Goal: Task Accomplishment & Management: Use online tool/utility

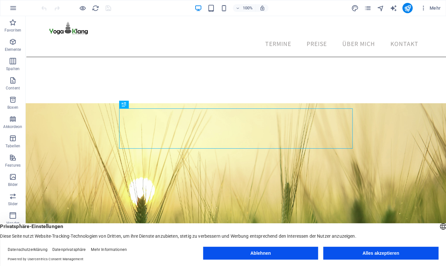
scroll to position [148, 0]
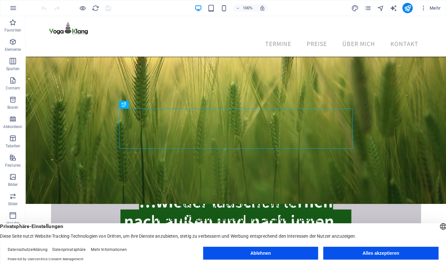
click at [278, 256] on button "Ablehnen" at bounding box center [260, 252] width 115 height 13
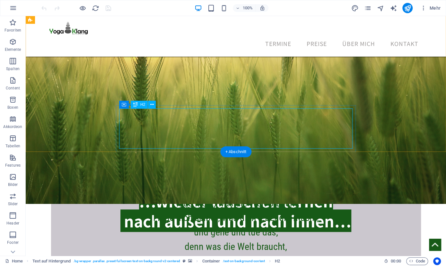
click at [272, 190] on div "…wieder lauschen lernen ‌ nach außen und nach innen…" at bounding box center [236, 210] width 414 height 40
click at [257, 190] on div "…wieder lauschen lernen ‌ nach außen und nach innen…" at bounding box center [236, 210] width 414 height 40
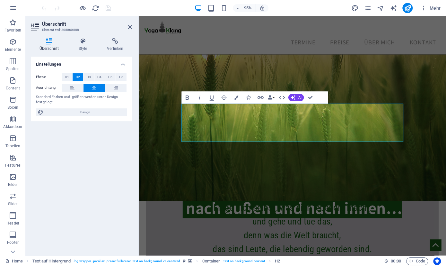
click at [241, 84] on figure at bounding box center [300, 82] width 323 height 255
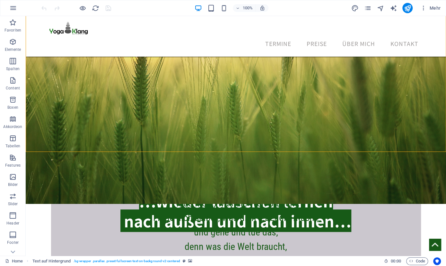
click at [187, 68] on figure at bounding box center [236, 79] width 420 height 248
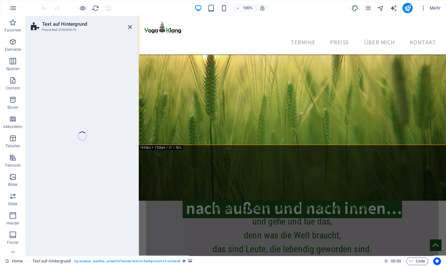
select select "rem"
select select "triangle"
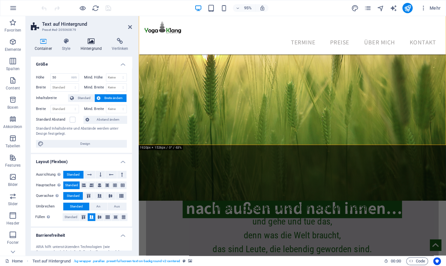
click at [92, 39] on icon at bounding box center [91, 41] width 29 height 6
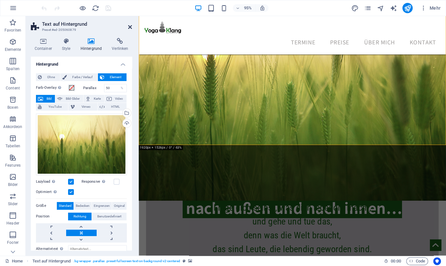
click at [130, 28] on icon at bounding box center [130, 26] width 4 height 5
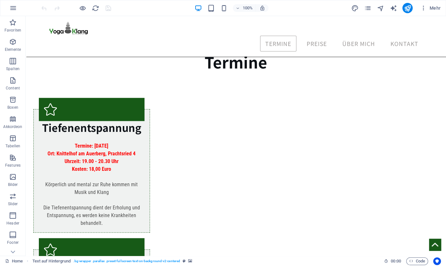
scroll to position [409, 0]
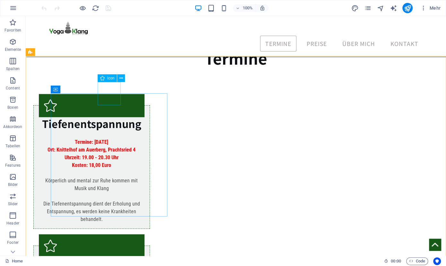
click at [110, 78] on span "Icon" at bounding box center [110, 78] width 7 height 4
click at [122, 78] on icon at bounding box center [121, 78] width 4 height 7
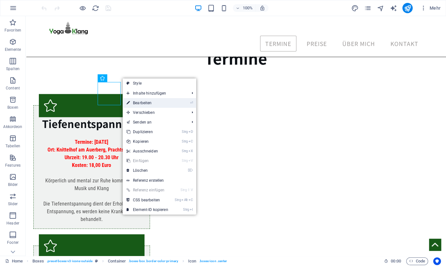
click at [145, 102] on link "⏎ Bearbeiten" at bounding box center [147, 103] width 49 height 10
select select "xMidYMid"
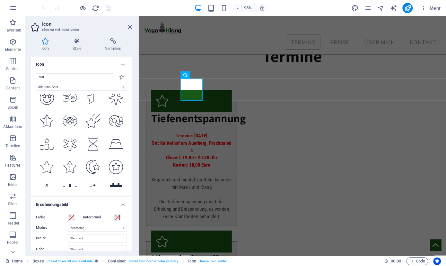
scroll to position [841, 0]
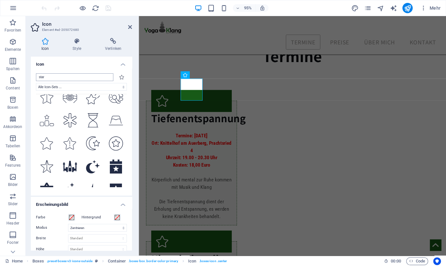
drag, startPoint x: 65, startPoint y: 76, endPoint x: 36, endPoint y: 74, distance: 28.3
click at [36, 74] on input "star" at bounding box center [74, 77] width 77 height 8
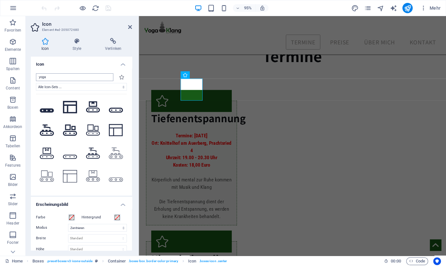
scroll to position [0, 0]
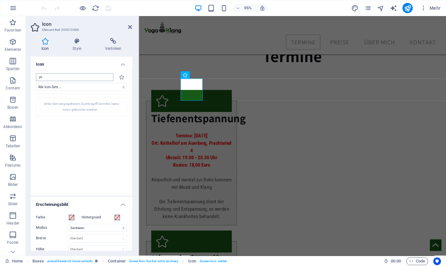
type input "y"
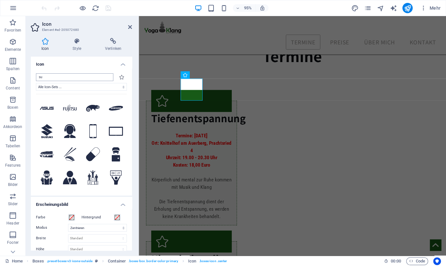
type input "s"
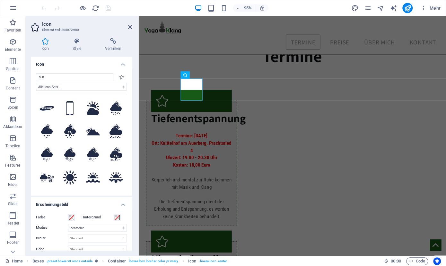
type input "sun"
click at [124, 65] on h4 "Icon" at bounding box center [81, 63] width 101 height 12
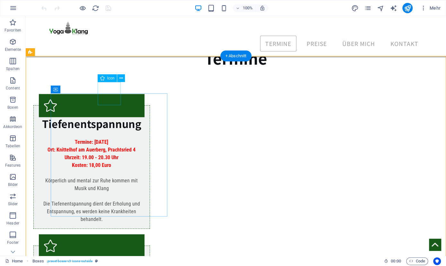
click at [111, 94] on figure at bounding box center [92, 105] width 106 height 23
click at [123, 78] on icon at bounding box center [121, 78] width 4 height 7
click at [108, 94] on figure at bounding box center [92, 105] width 106 height 23
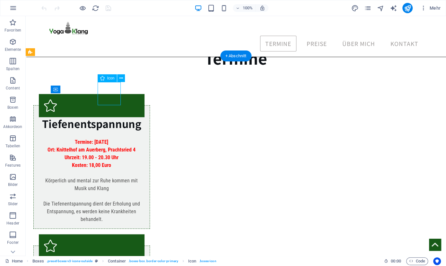
click at [113, 94] on figure at bounding box center [92, 105] width 106 height 23
click at [123, 77] on icon at bounding box center [121, 78] width 4 height 7
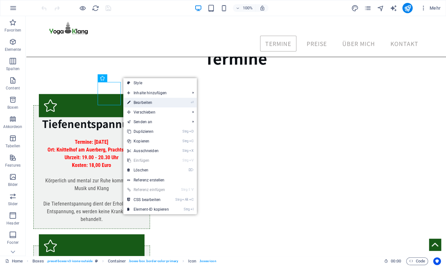
click at [141, 102] on link "⏎ Bearbeiten" at bounding box center [147, 103] width 49 height 10
select select "xMidYMid"
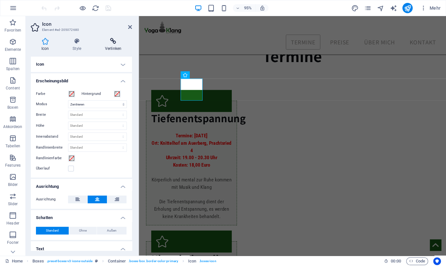
click at [117, 41] on icon at bounding box center [113, 41] width 38 height 6
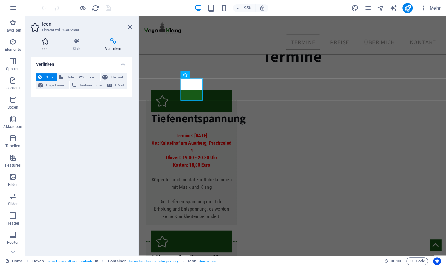
click at [45, 43] on icon at bounding box center [45, 41] width 29 height 6
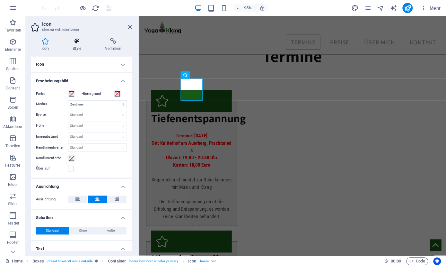
click at [77, 43] on icon at bounding box center [77, 41] width 30 height 6
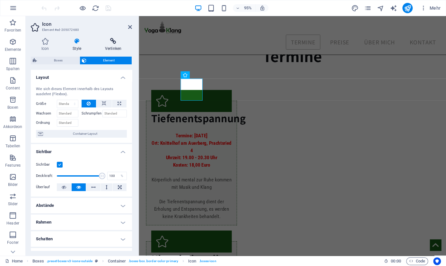
click at [110, 46] on h4 "Verlinken" at bounding box center [113, 44] width 38 height 13
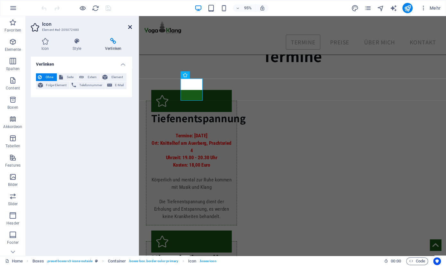
click at [131, 29] on icon at bounding box center [130, 26] width 4 height 5
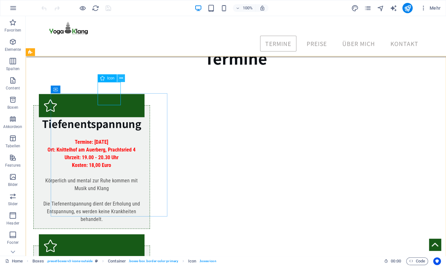
click at [120, 77] on icon at bounding box center [121, 78] width 4 height 7
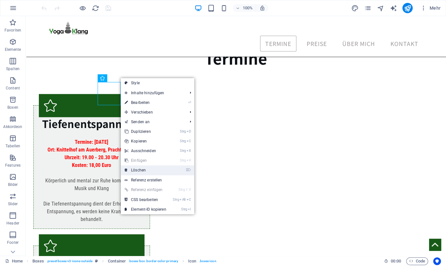
click at [145, 171] on link "⌦ Löschen" at bounding box center [145, 170] width 49 height 10
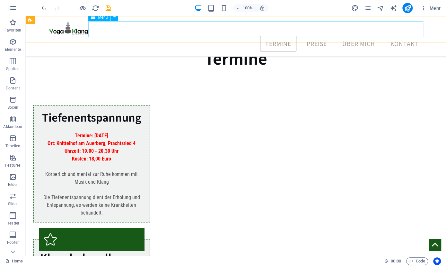
click at [315, 36] on nav "Termine Preise Über mich Kontakt" at bounding box center [236, 44] width 375 height 16
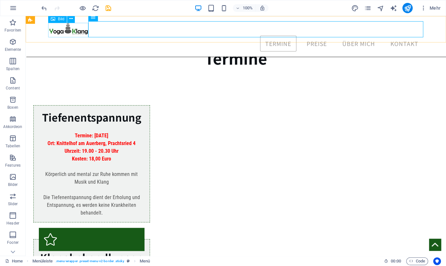
click at [64, 31] on figure at bounding box center [69, 28] width 40 height 14
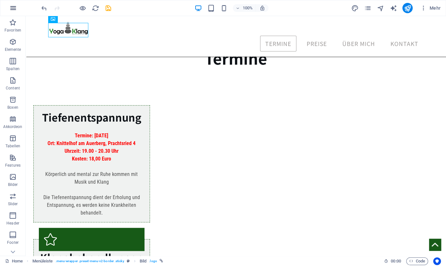
click at [16, 5] on icon "button" at bounding box center [13, 8] width 8 height 8
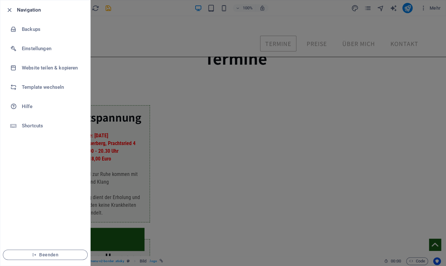
click at [122, 30] on div at bounding box center [223, 133] width 446 height 266
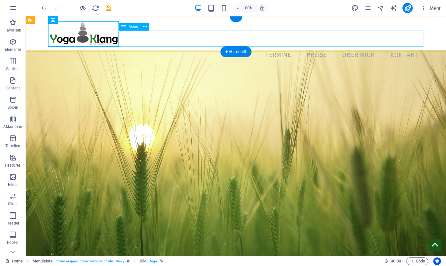
click at [280, 47] on nav "Termine Preise Über mich Kontakt" at bounding box center [236, 55] width 375 height 16
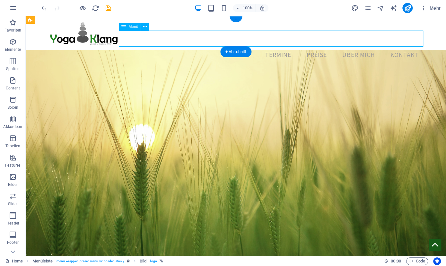
click at [280, 47] on nav "Termine Preise Über mich Kontakt" at bounding box center [236, 55] width 375 height 16
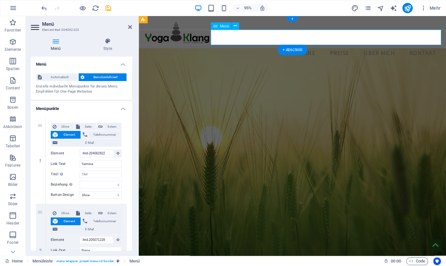
click at [304, 47] on nav "Termine Preise Über mich Kontakt" at bounding box center [300, 55] width 313 height 16
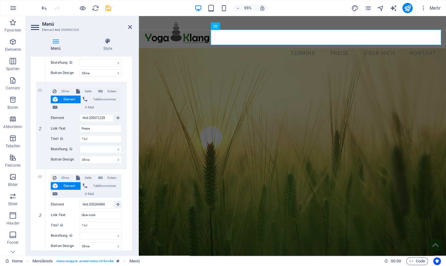
scroll to position [121, 0]
click at [131, 27] on icon at bounding box center [130, 26] width 4 height 5
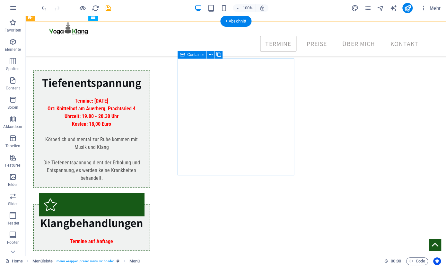
scroll to position [352, 0]
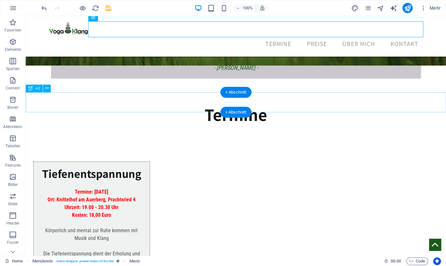
click at [212, 104] on div "Termine" at bounding box center [236, 114] width 420 height 20
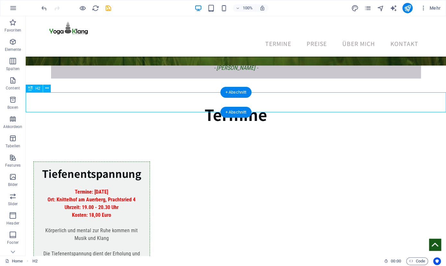
click at [212, 104] on div "Termine" at bounding box center [236, 114] width 420 height 20
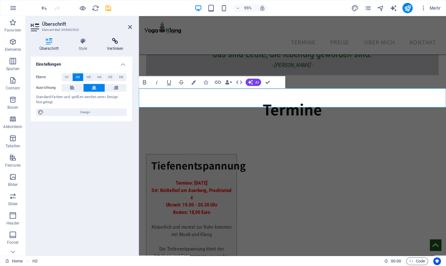
click at [116, 45] on h4 "Verlinken" at bounding box center [115, 44] width 34 height 13
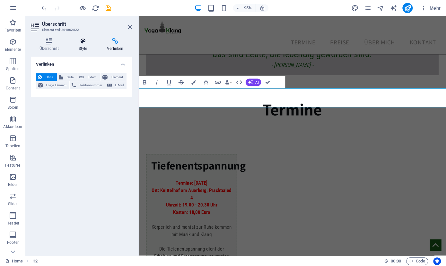
click at [76, 43] on icon at bounding box center [83, 41] width 26 height 6
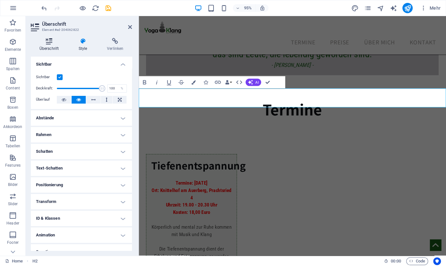
click at [49, 49] on h4 "Überschrift" at bounding box center [50, 44] width 39 height 13
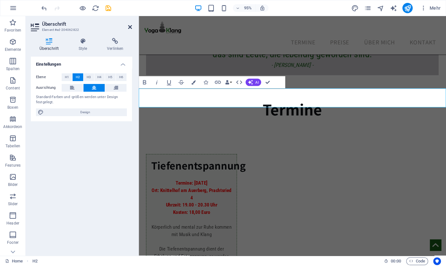
click at [129, 28] on icon at bounding box center [130, 26] width 4 height 5
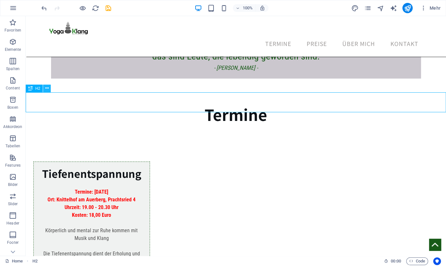
click at [46, 88] on icon at bounding box center [47, 88] width 4 height 7
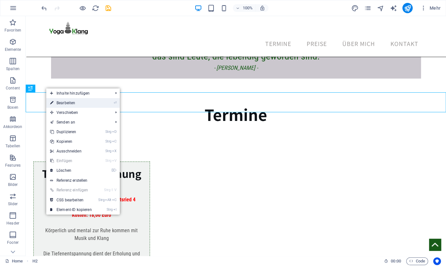
click at [61, 102] on link "⏎ Bearbeiten" at bounding box center [70, 103] width 49 height 10
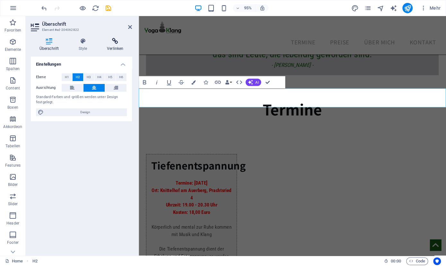
click at [111, 42] on icon at bounding box center [115, 41] width 34 height 6
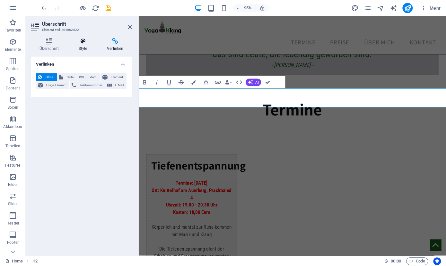
click at [79, 49] on h4 "Style" at bounding box center [84, 44] width 28 height 13
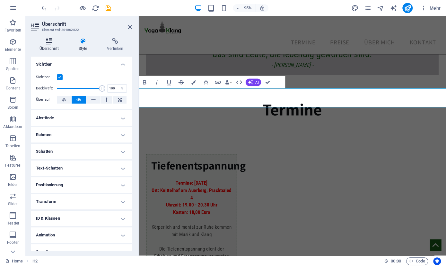
click at [53, 47] on h4 "Überschrift" at bounding box center [50, 44] width 39 height 13
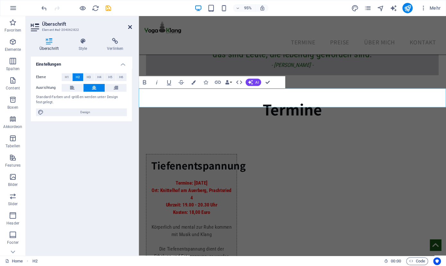
click at [130, 26] on icon at bounding box center [130, 26] width 4 height 5
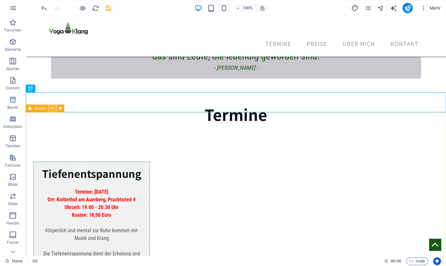
click at [53, 108] on icon at bounding box center [53, 108] width 4 height 7
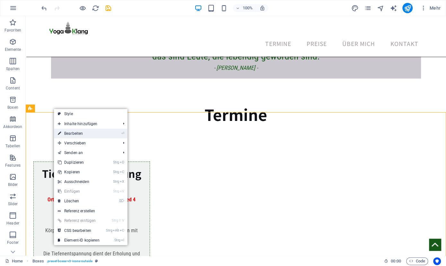
click at [67, 134] on link "⏎ Bearbeiten" at bounding box center [78, 133] width 49 height 10
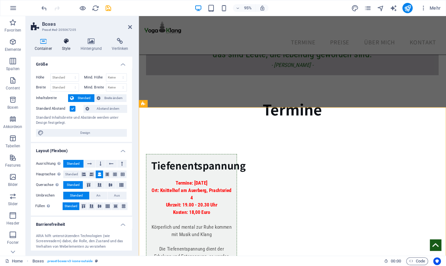
click at [66, 43] on icon at bounding box center [66, 41] width 16 height 6
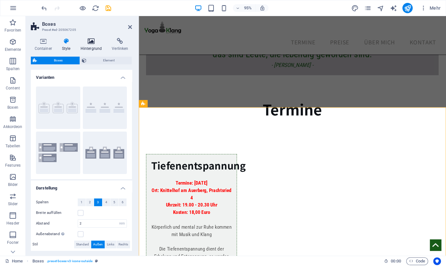
click at [92, 48] on h4 "Hintergrund" at bounding box center [92, 44] width 31 height 13
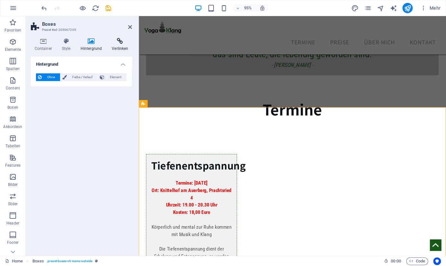
click at [116, 42] on icon at bounding box center [120, 41] width 24 height 6
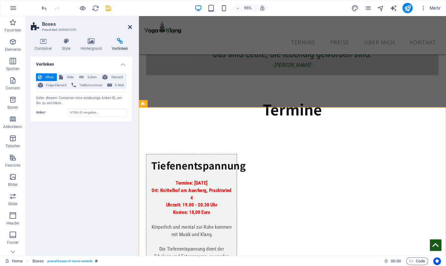
click at [131, 26] on icon at bounding box center [130, 26] width 4 height 5
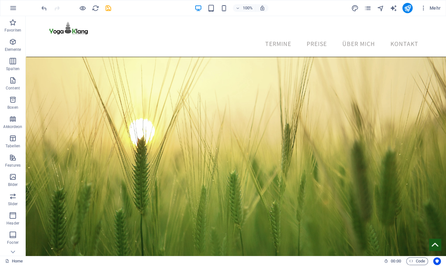
scroll to position [0, 0]
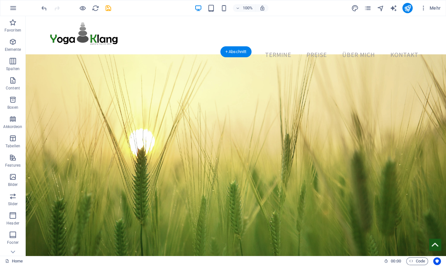
click at [186, 108] on figure at bounding box center [236, 178] width 420 height 248
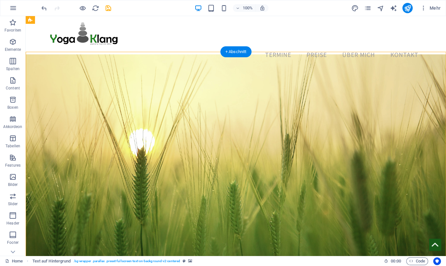
click at [84, 88] on figure at bounding box center [236, 178] width 420 height 248
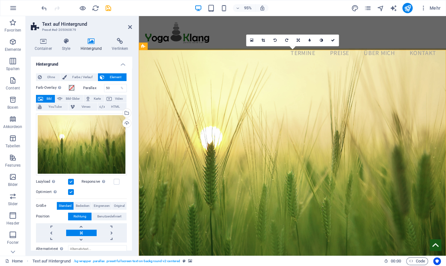
click at [48, 98] on span "Bild" at bounding box center [49, 99] width 8 height 8
click at [121, 112] on div "Wähle aus deinen Dateien, Stockfotos oder lade Dateien hoch" at bounding box center [101, 113] width 42 height 24
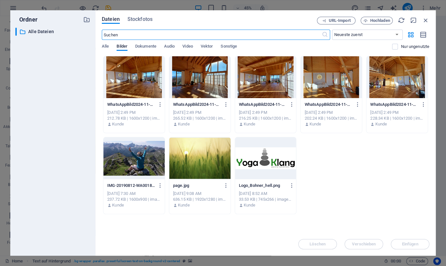
click at [132, 16] on div "Dateien Stockfotos URL-Import Hochladen ​ Neueste zuerst Älteste zuerst Name (A…" at bounding box center [265, 132] width 341 height 245
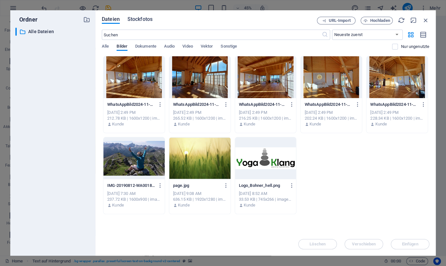
click at [137, 18] on span "Stockfotos" at bounding box center [140, 19] width 25 height 8
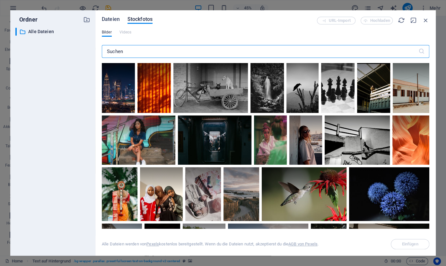
click at [111, 20] on span "Dateien" at bounding box center [111, 19] width 18 height 8
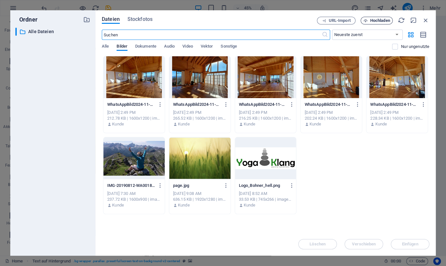
click at [378, 22] on span "Hochladen" at bounding box center [380, 21] width 20 height 4
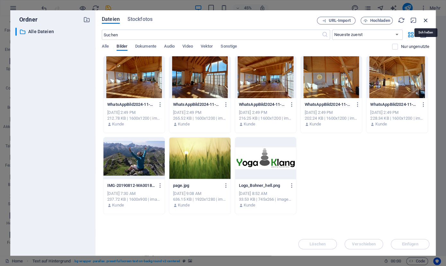
click at [428, 20] on icon "button" at bounding box center [425, 20] width 7 height 7
